Goal: Understand process/instructions: Learn how to perform a task or action

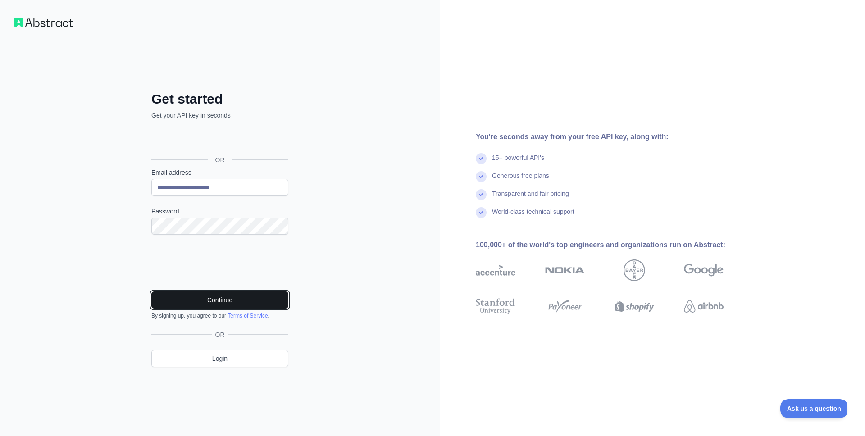
click at [227, 300] on button "Continue" at bounding box center [219, 299] width 137 height 17
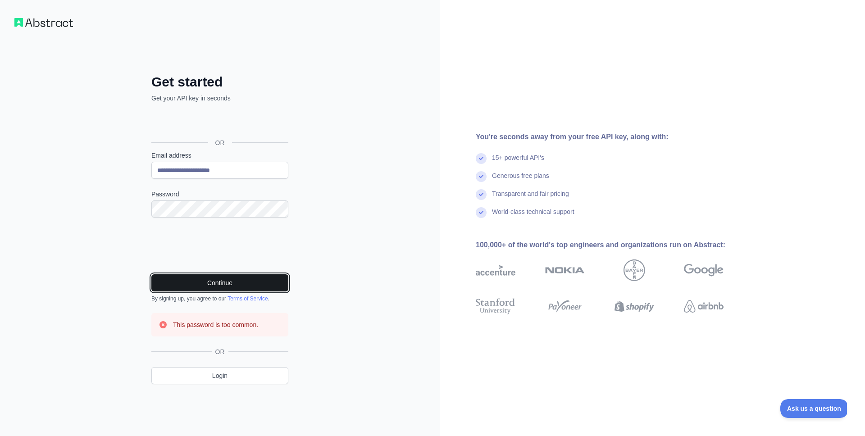
click at [211, 281] on button "Continue" at bounding box center [219, 282] width 137 height 17
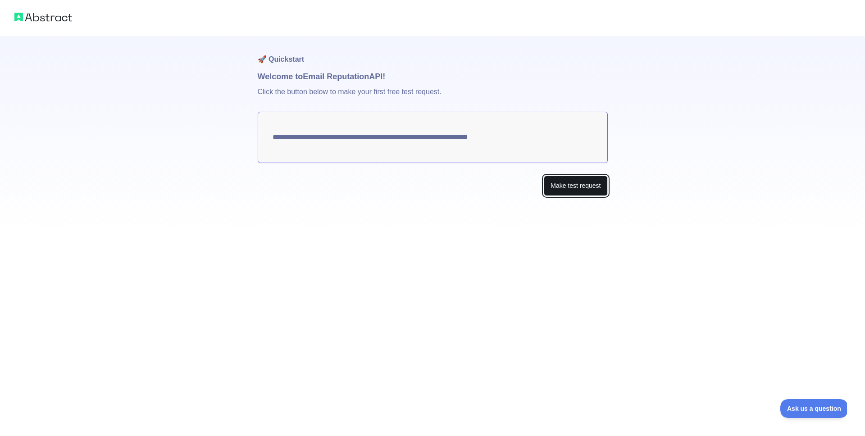
click at [571, 192] on button "Make test request" at bounding box center [576, 186] width 64 height 20
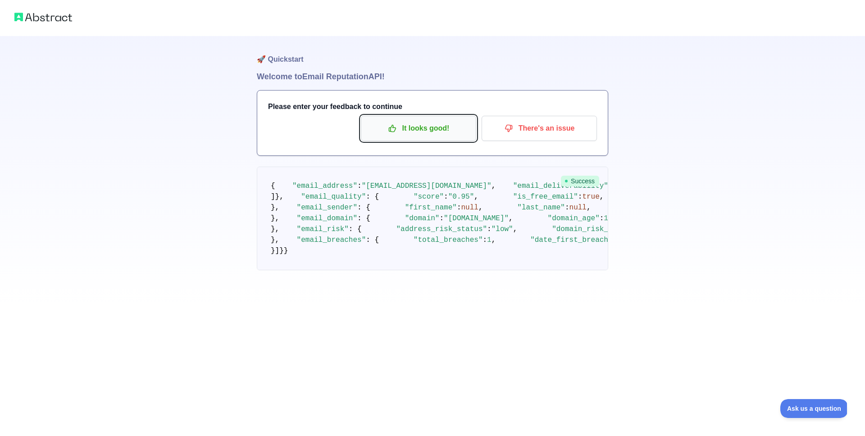
click at [455, 131] on p "It looks good!" at bounding box center [419, 128] width 102 height 15
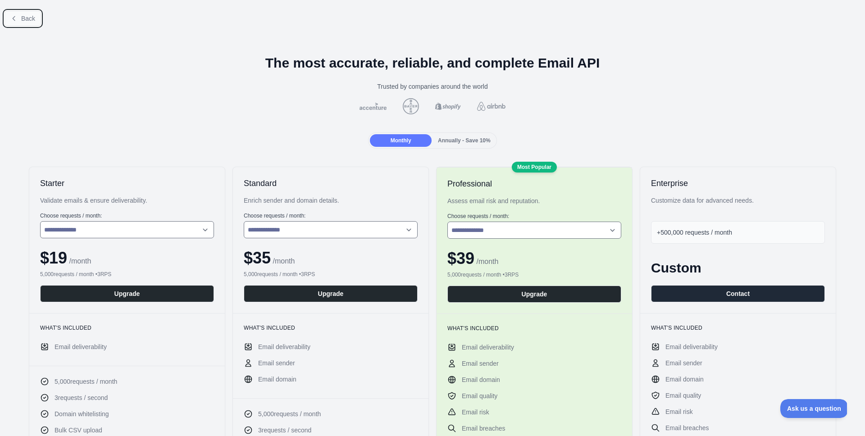
click at [15, 21] on icon at bounding box center [13, 18] width 7 height 7
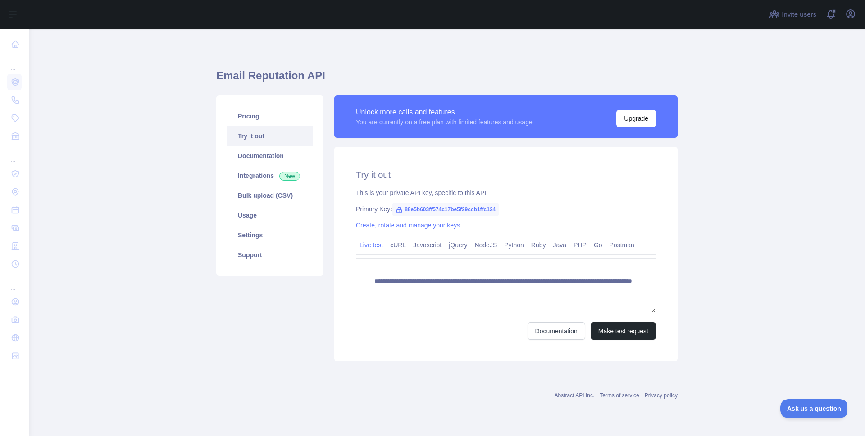
click at [397, 210] on icon at bounding box center [398, 209] width 7 height 7
drag, startPoint x: 405, startPoint y: 210, endPoint x: 518, endPoint y: 208, distance: 113.1
click at [518, 208] on div "Primary Key: 88e5b603ff574c17be5f29ccb1ffc124" at bounding box center [506, 209] width 300 height 9
click at [393, 205] on span "88e5b603ff574c17be5f29ccb1ffc124" at bounding box center [445, 210] width 107 height 14
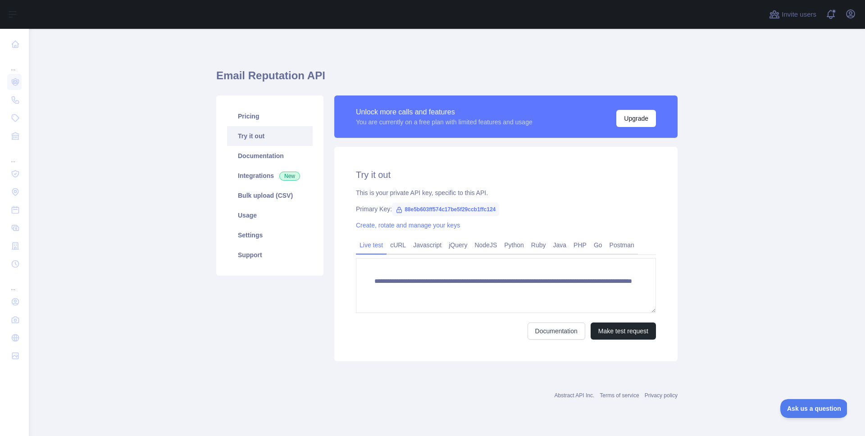
click at [393, 205] on span "88e5b603ff574c17be5f29ccb1ffc124" at bounding box center [445, 210] width 107 height 14
click at [377, 330] on div "Documentation Make test request" at bounding box center [506, 331] width 300 height 17
click at [409, 241] on link "cURL" at bounding box center [397, 245] width 23 height 14
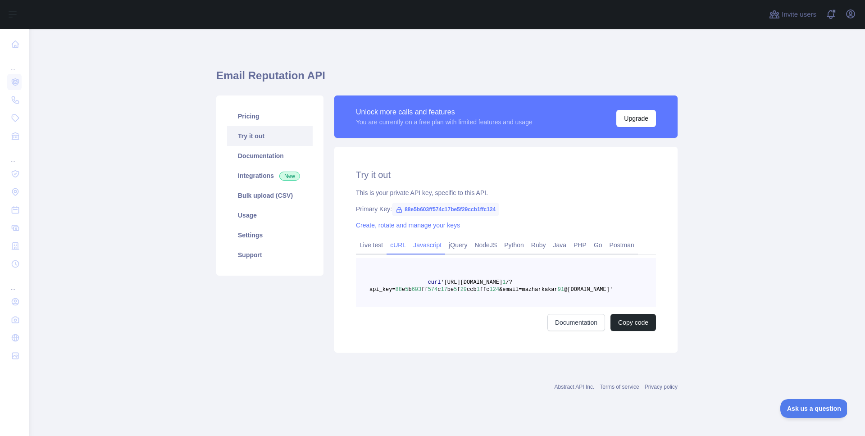
click at [418, 244] on link "Javascript" at bounding box center [427, 245] width 36 height 14
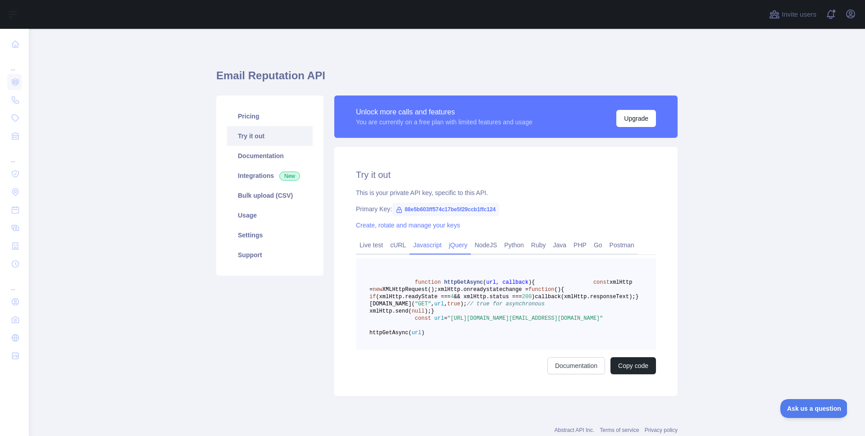
click at [471, 252] on link "jQuery" at bounding box center [458, 245] width 26 height 14
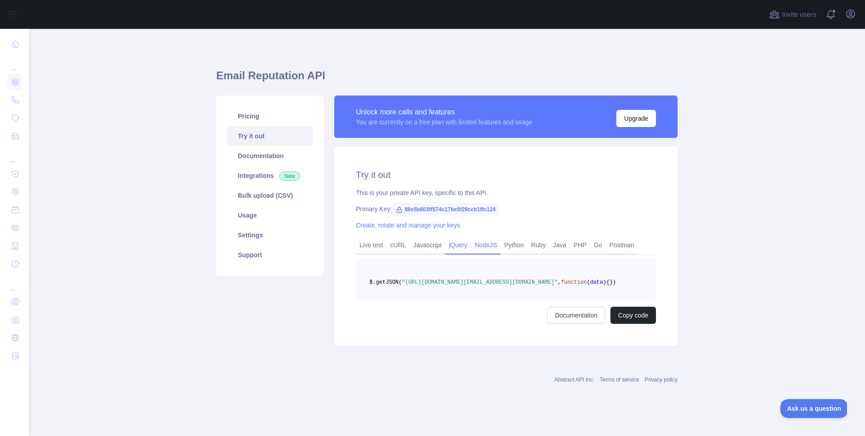
click at [497, 252] on link "NodeJS" at bounding box center [486, 245] width 30 height 14
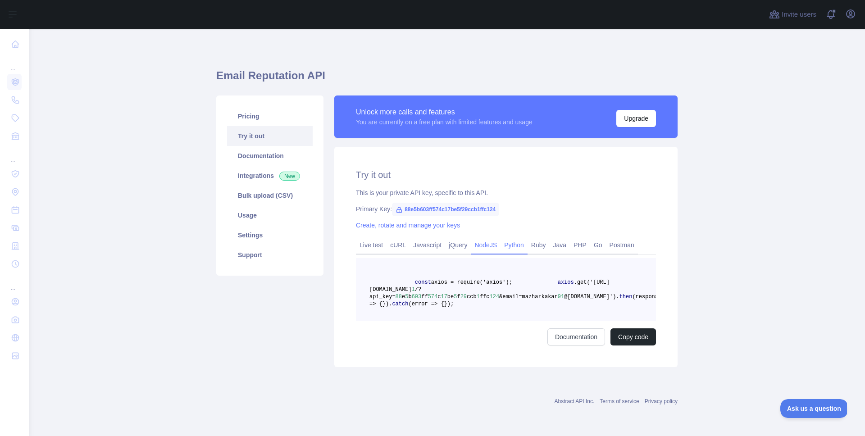
click at [510, 252] on link "Python" at bounding box center [513, 245] width 27 height 14
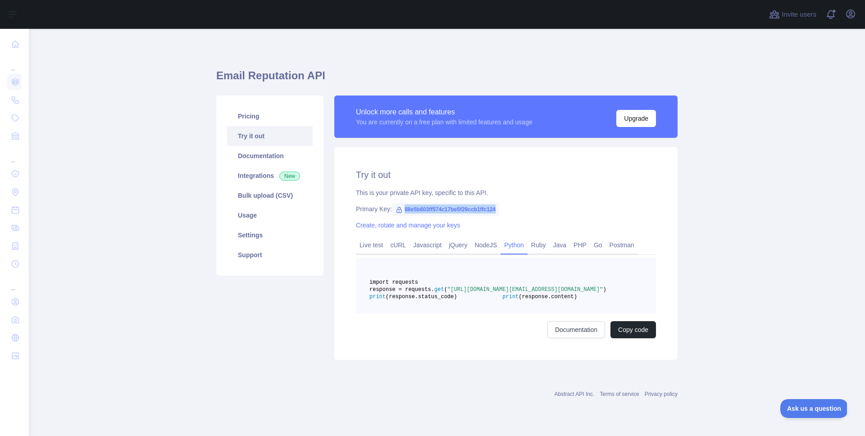
drag, startPoint x: 405, startPoint y: 211, endPoint x: 505, endPoint y: 208, distance: 100.9
click at [505, 208] on div "Primary Key: 88e5b603ff574c17be5f29ccb1ffc124" at bounding box center [506, 209] width 300 height 9
copy span "88e5b603ff574c17be5f29ccb1ffc124"
